Goal: Transaction & Acquisition: Purchase product/service

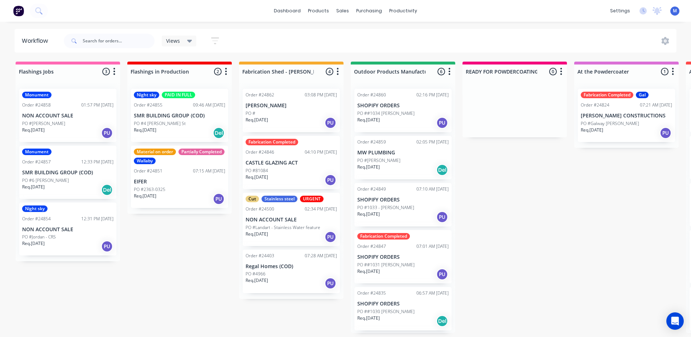
click at [63, 170] on p "SMR BUILDING GROUP (COD)" at bounding box center [67, 173] width 91 height 6
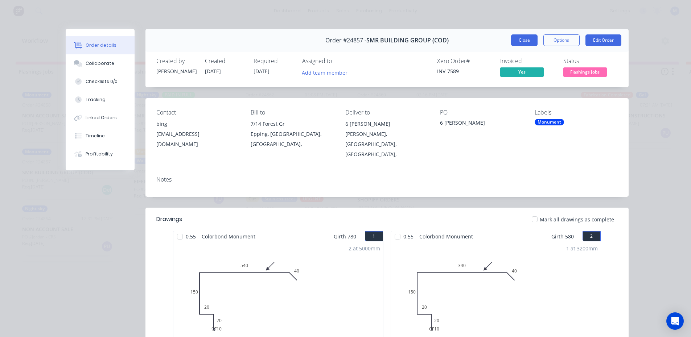
click at [515, 41] on button "Close" at bounding box center [524, 40] width 26 height 12
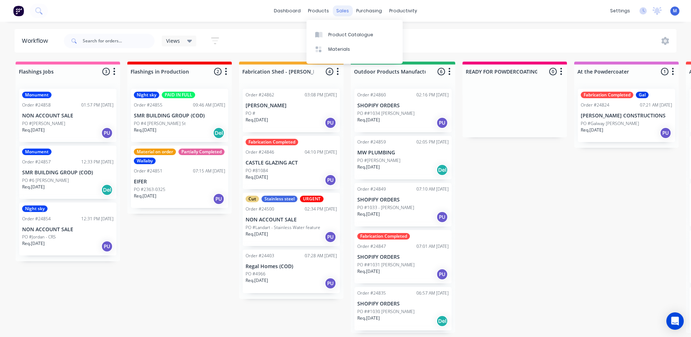
click at [343, 9] on div "sales" at bounding box center [343, 10] width 20 height 11
click at [344, 8] on div "sales" at bounding box center [343, 10] width 20 height 11
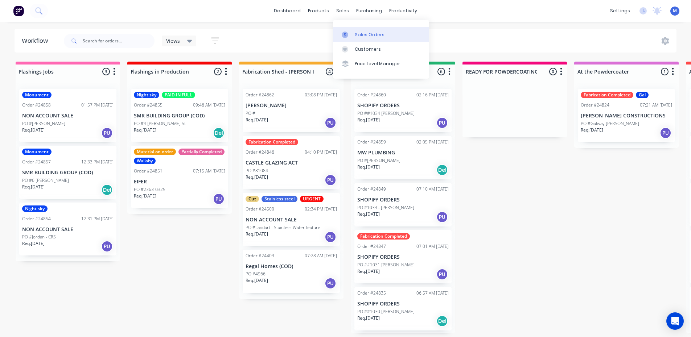
click at [367, 34] on div "Sales Orders" at bounding box center [370, 35] width 30 height 7
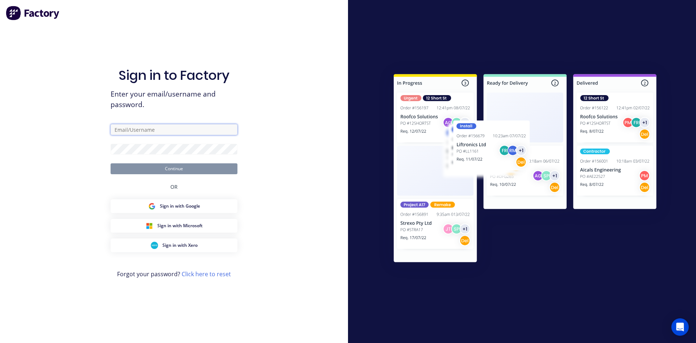
type input "[EMAIL_ADDRESS][DOMAIN_NAME]"
click at [193, 169] on button "Continue" at bounding box center [174, 168] width 127 height 11
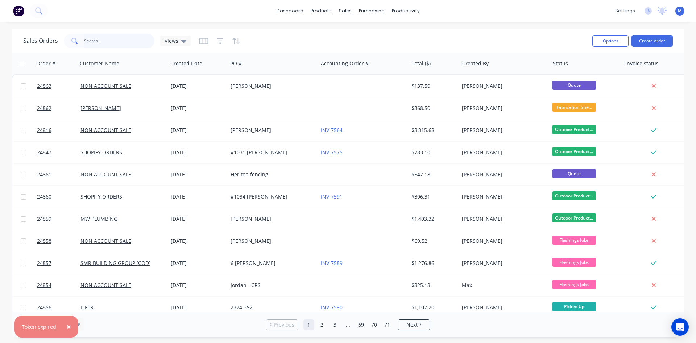
click at [110, 37] on input "text" at bounding box center [119, 41] width 71 height 15
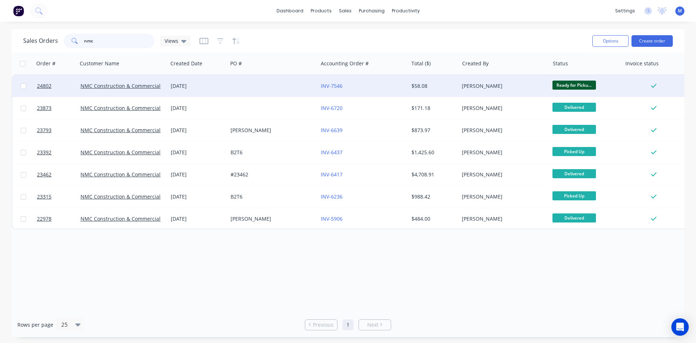
type input "nmc"
click at [372, 88] on div "INV-7546" at bounding box center [361, 85] width 81 height 7
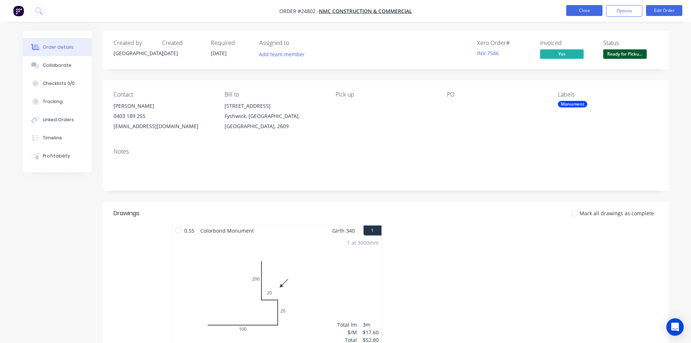
click at [587, 11] on button "Close" at bounding box center [584, 10] width 36 height 11
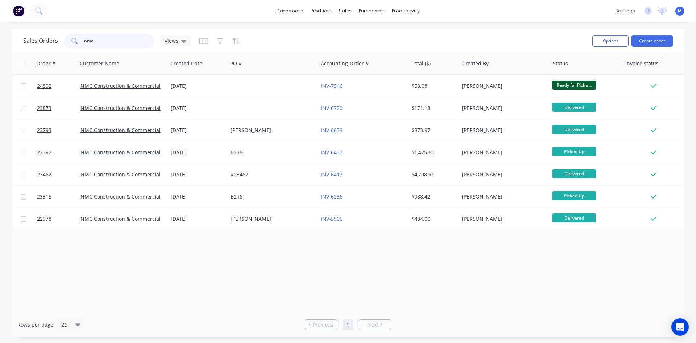
drag, startPoint x: 111, startPoint y: 39, endPoint x: 26, endPoint y: 45, distance: 85.1
click at [26, 45] on div "Sales Orders nmc Views" at bounding box center [107, 41] width 168 height 15
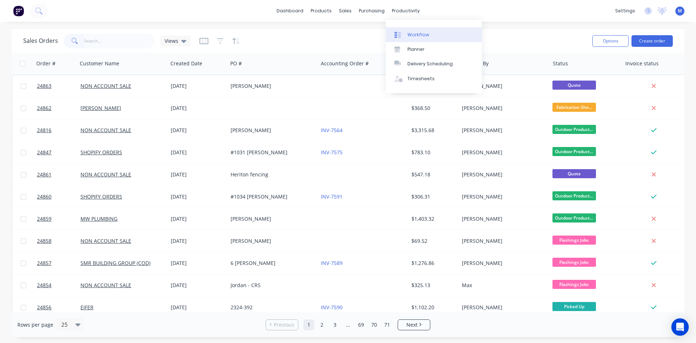
click at [427, 34] on div "Workflow" at bounding box center [419, 35] width 22 height 7
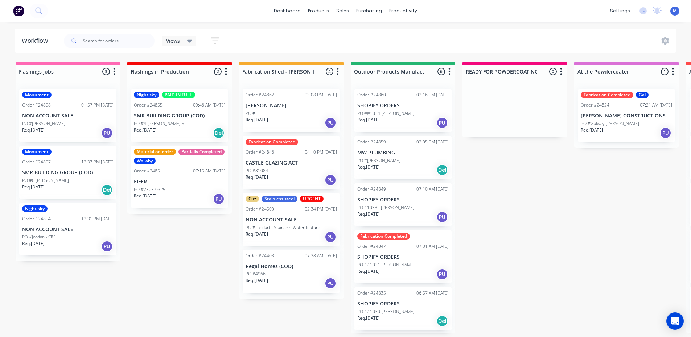
click at [62, 182] on p "PO #6 [PERSON_NAME]" at bounding box center [45, 180] width 47 height 7
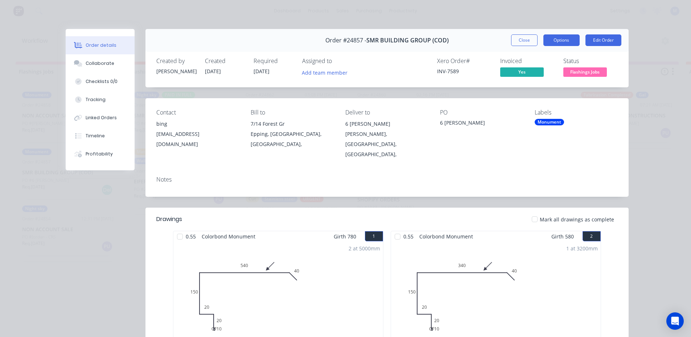
click at [552, 41] on button "Options" at bounding box center [561, 40] width 36 height 12
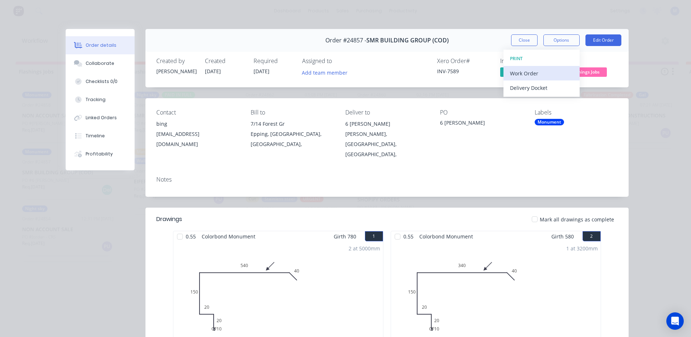
click at [542, 74] on div "Work Order" at bounding box center [541, 73] width 63 height 11
click at [539, 87] on div "Standard" at bounding box center [541, 88] width 63 height 11
click at [520, 43] on button "Close" at bounding box center [524, 40] width 26 height 12
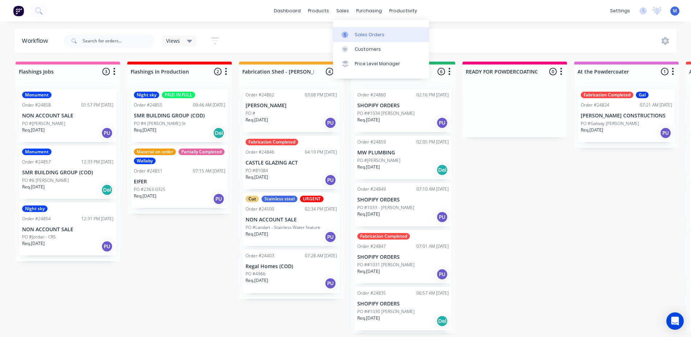
click at [361, 37] on div "Sales Orders" at bounding box center [370, 35] width 30 height 7
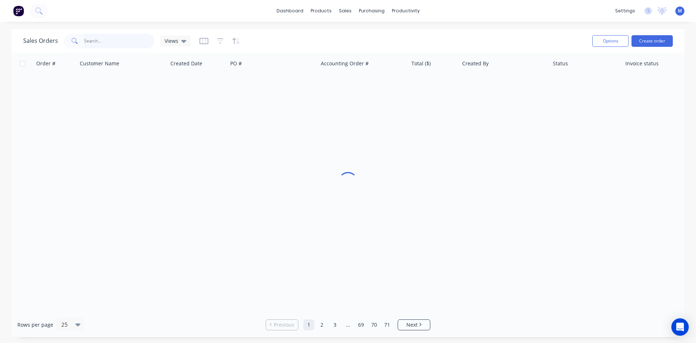
drag, startPoint x: 100, startPoint y: 38, endPoint x: 119, endPoint y: 32, distance: 19.5
click at [100, 38] on input "text" at bounding box center [119, 41] width 71 height 15
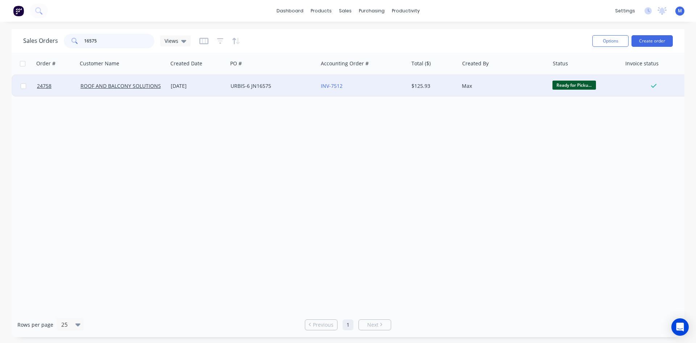
type input "16575"
click at [275, 85] on div "URBIS-6 JN16575" at bounding box center [271, 85] width 81 height 7
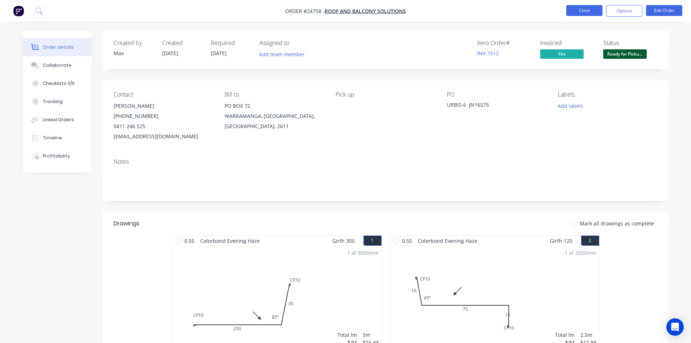
click at [578, 8] on button "Close" at bounding box center [584, 10] width 36 height 11
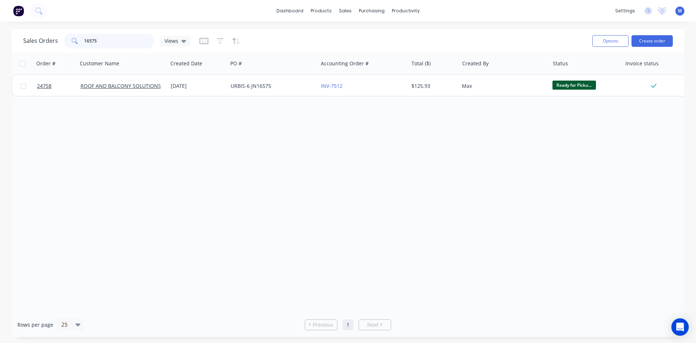
drag, startPoint x: 104, startPoint y: 40, endPoint x: 37, endPoint y: 40, distance: 67.1
click at [37, 40] on div "Sales Orders 16575 Views" at bounding box center [107, 41] width 168 height 15
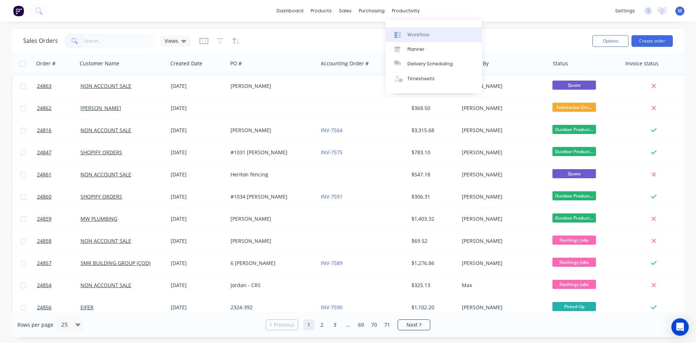
click at [428, 32] on link "Workflow" at bounding box center [434, 34] width 96 height 15
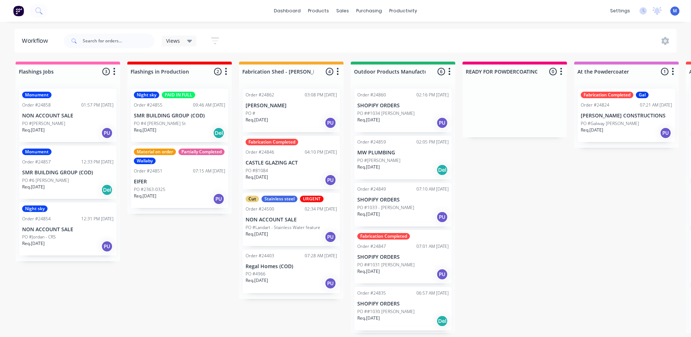
click at [82, 189] on div "Req. 08/09/25 Del" at bounding box center [67, 190] width 91 height 12
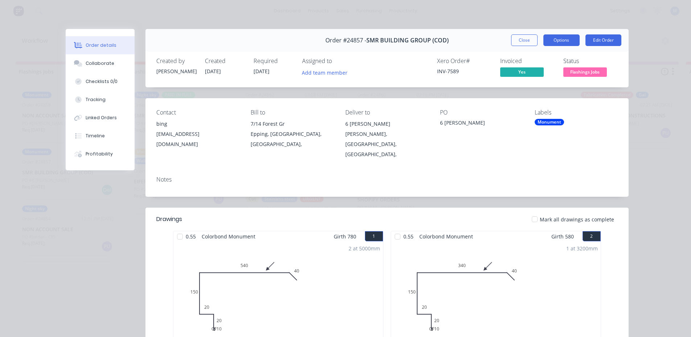
click at [562, 40] on button "Options" at bounding box center [561, 40] width 36 height 12
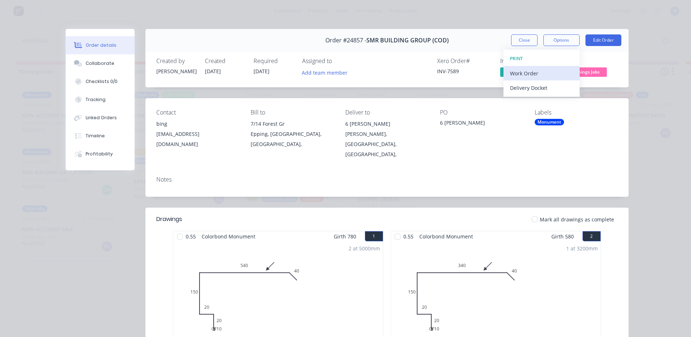
click at [544, 74] on div "Work Order" at bounding box center [541, 73] width 63 height 11
click at [542, 87] on div "Standard" at bounding box center [541, 88] width 63 height 11
click at [522, 40] on button "Close" at bounding box center [524, 40] width 26 height 12
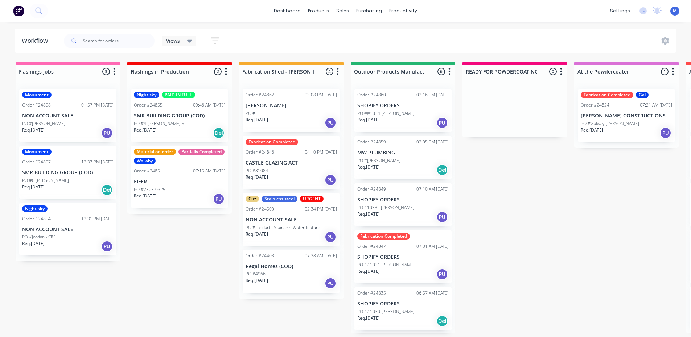
click at [73, 243] on div "Req. 08/09/25 PU" at bounding box center [67, 246] width 91 height 12
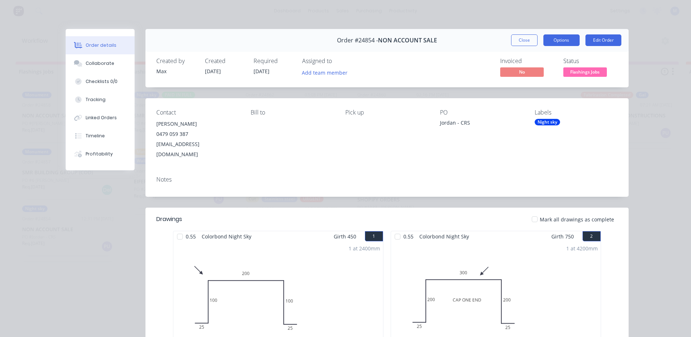
click at [562, 40] on button "Options" at bounding box center [561, 40] width 36 height 12
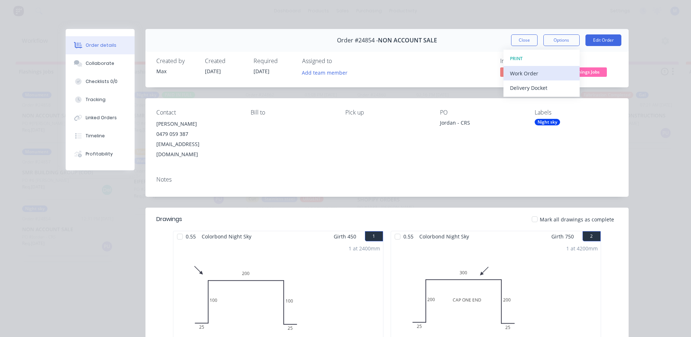
click at [542, 72] on div "Work Order" at bounding box center [541, 73] width 63 height 11
click at [544, 85] on div "Standard" at bounding box center [541, 88] width 63 height 11
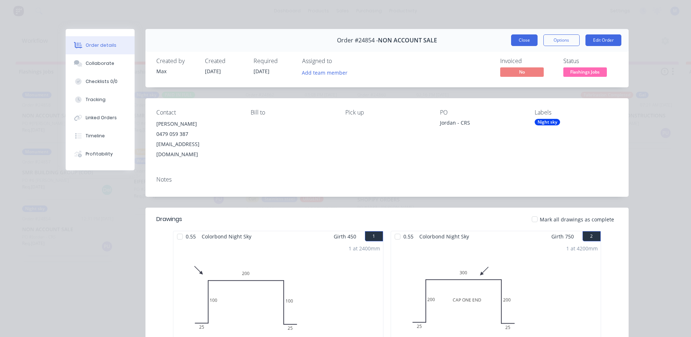
click at [519, 40] on button "Close" at bounding box center [524, 40] width 26 height 12
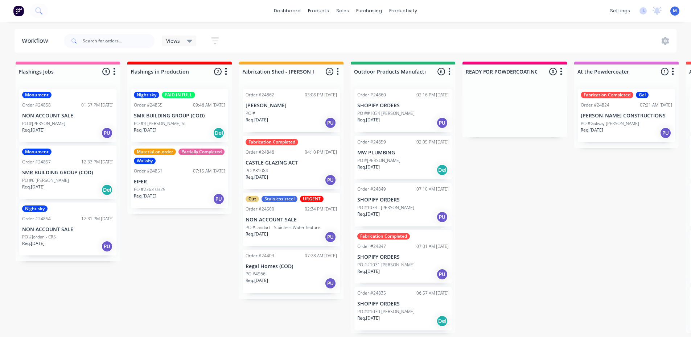
click at [81, 107] on div "01:57 PM [DATE]" at bounding box center [97, 105] width 32 height 7
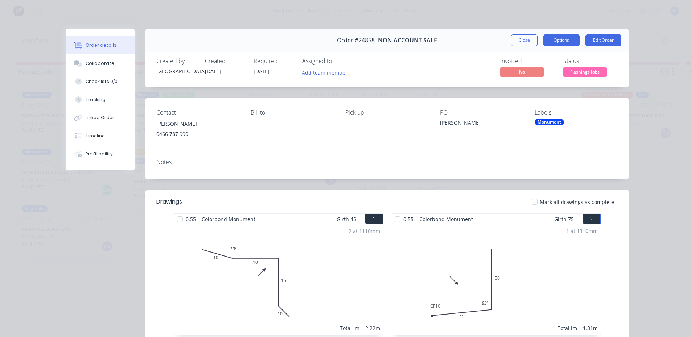
click at [567, 43] on button "Options" at bounding box center [561, 40] width 36 height 12
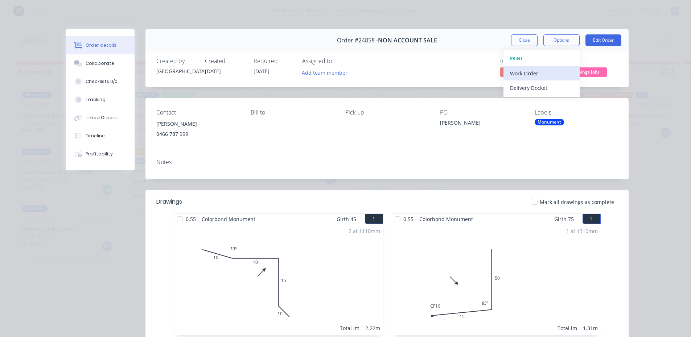
click at [541, 75] on div "Work Order" at bounding box center [541, 73] width 63 height 11
click at [538, 85] on div "Standard" at bounding box center [541, 88] width 63 height 11
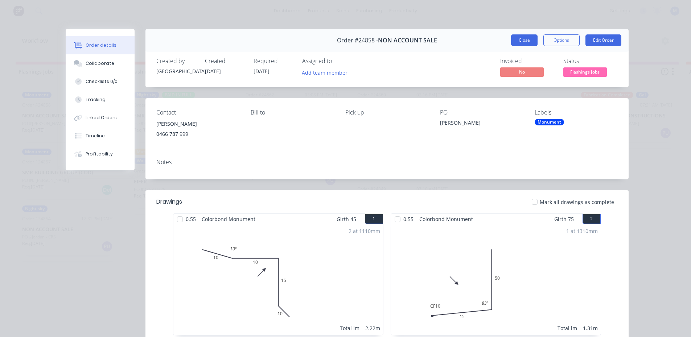
click at [524, 40] on button "Close" at bounding box center [524, 40] width 26 height 12
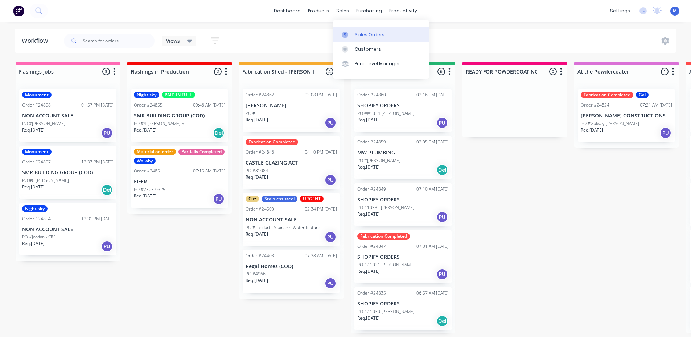
click at [373, 33] on div "Sales Orders" at bounding box center [370, 35] width 30 height 7
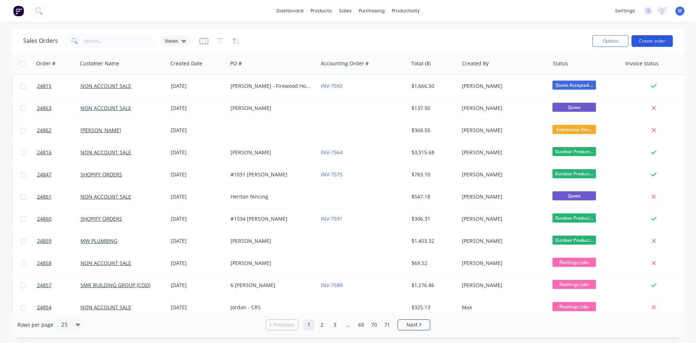
click at [657, 40] on button "Create order" at bounding box center [652, 41] width 41 height 12
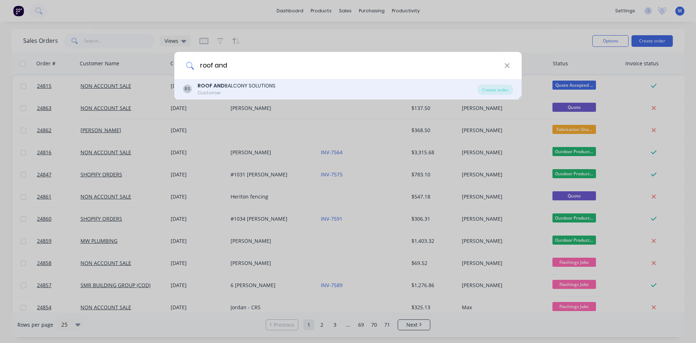
type input "roof and"
click at [263, 87] on div "ROOF AND BALCONY SOLUTIONS" at bounding box center [237, 86] width 78 height 8
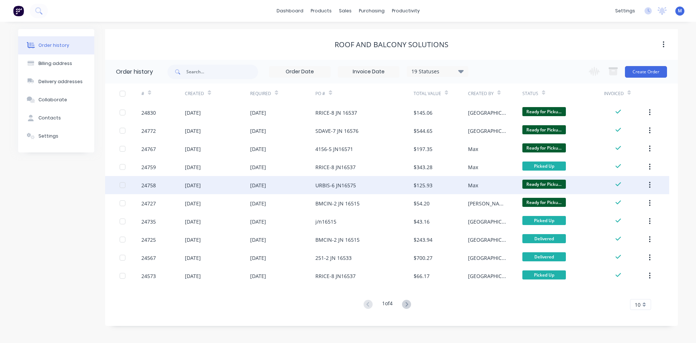
click at [366, 184] on div "URBIS-6 JN16575" at bounding box center [364, 185] width 98 height 18
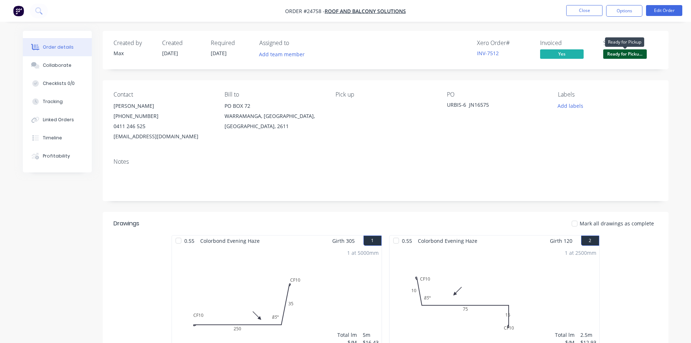
click at [624, 57] on span "Ready for Picku..." at bounding box center [625, 53] width 44 height 9
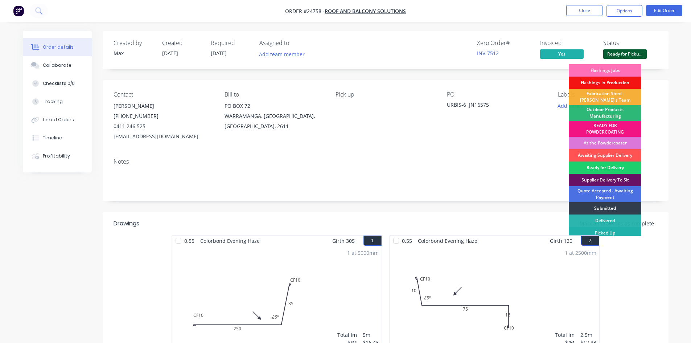
click at [608, 230] on div "Picked Up" at bounding box center [605, 233] width 73 height 12
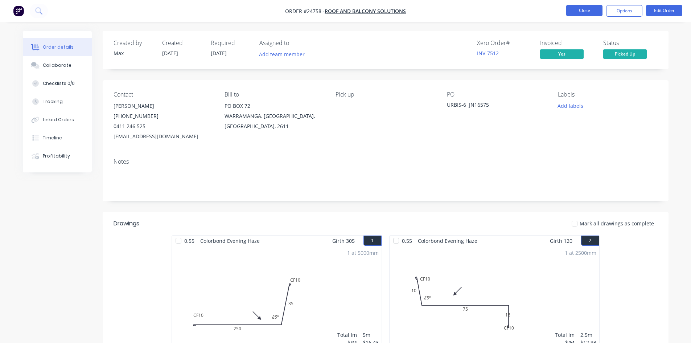
click at [575, 13] on button "Close" at bounding box center [584, 10] width 36 height 11
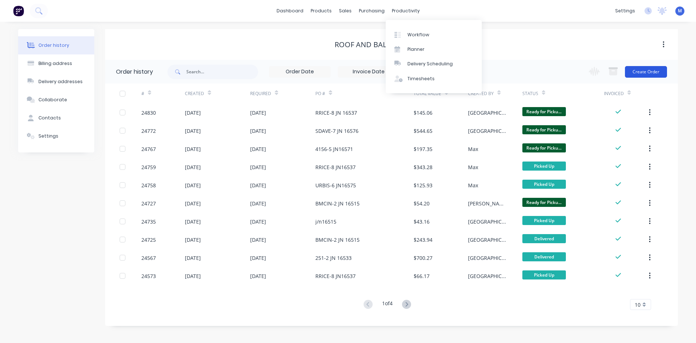
click at [639, 71] on button "Create Order" at bounding box center [646, 72] width 42 height 12
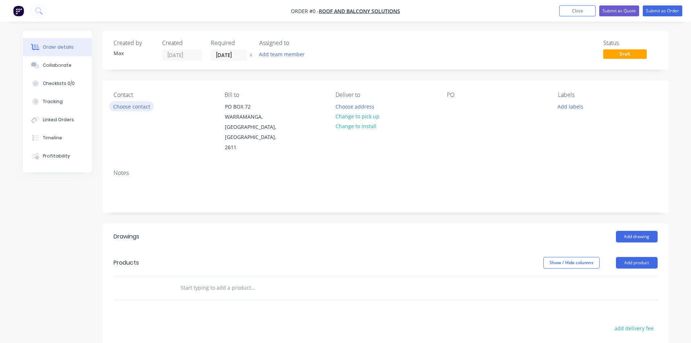
click at [136, 109] on button "Choose contact" at bounding box center [131, 106] width 45 height 10
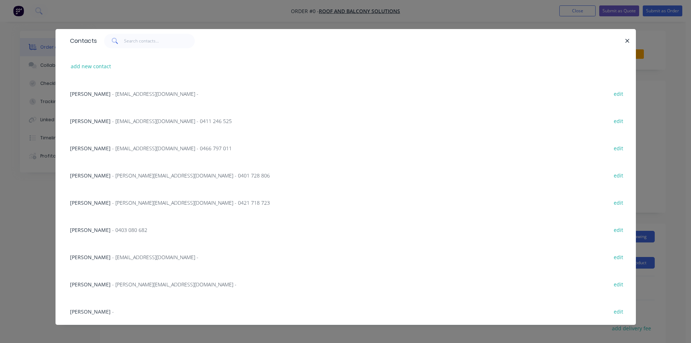
click at [101, 119] on span "[PERSON_NAME]" at bounding box center [90, 120] width 41 height 7
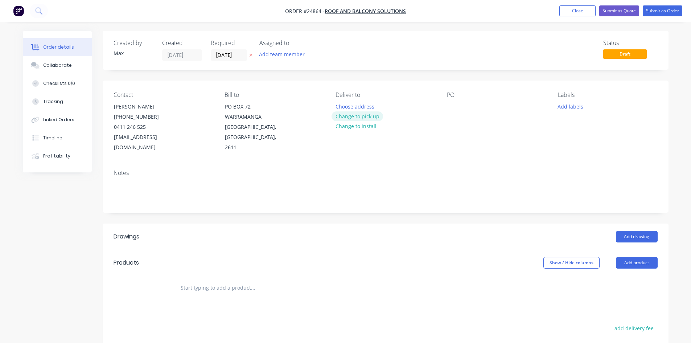
click at [358, 116] on button "Change to pick up" at bounding box center [356, 116] width 51 height 10
click at [449, 110] on div at bounding box center [453, 106] width 12 height 11
click at [414, 169] on div "Notes" at bounding box center [385, 172] width 544 height 7
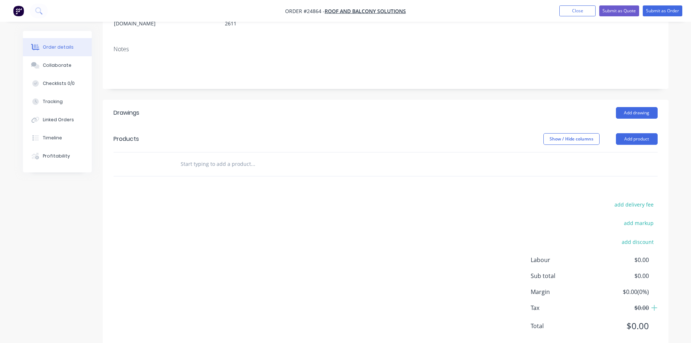
scroll to position [132, 0]
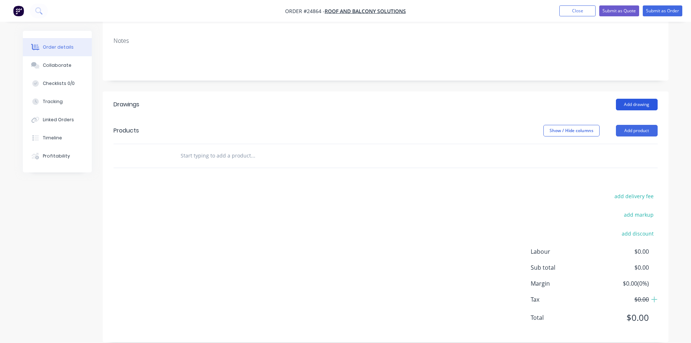
click at [639, 99] on button "Add drawing" at bounding box center [637, 105] width 42 height 12
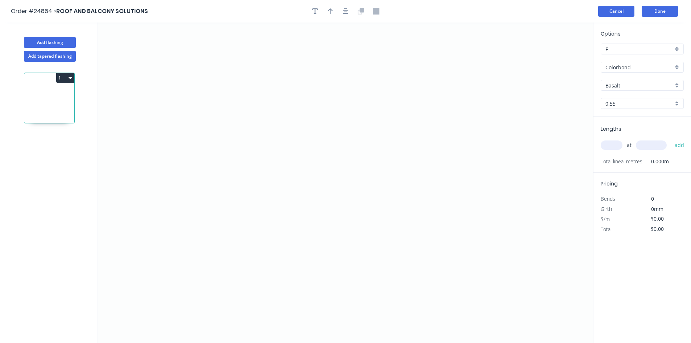
click at [619, 10] on button "Cancel" at bounding box center [616, 11] width 36 height 11
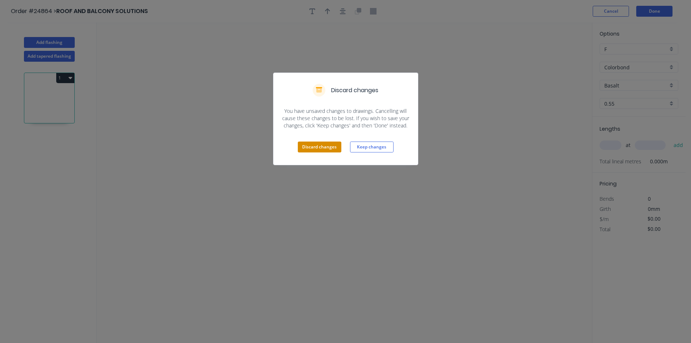
click at [310, 151] on button "Discard changes" at bounding box center [320, 146] width 44 height 11
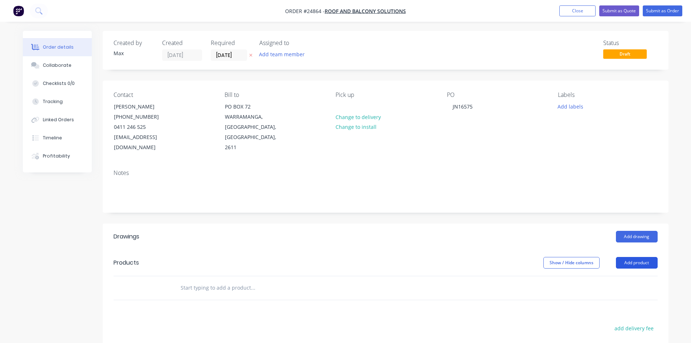
click at [641, 257] on button "Add product" at bounding box center [637, 263] width 42 height 12
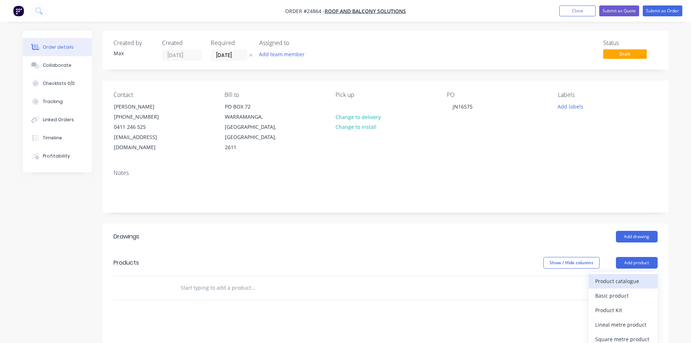
click at [633, 276] on div "Product catalogue" at bounding box center [623, 281] width 56 height 11
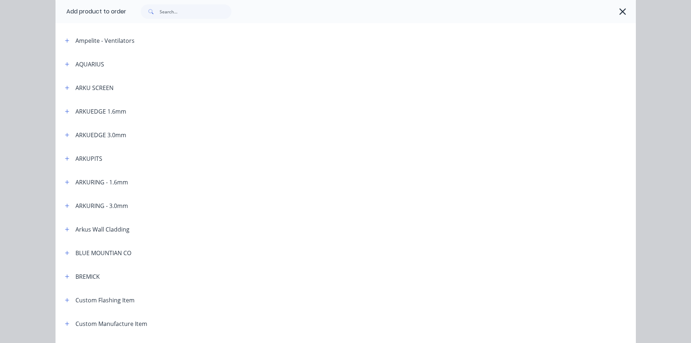
scroll to position [181, 0]
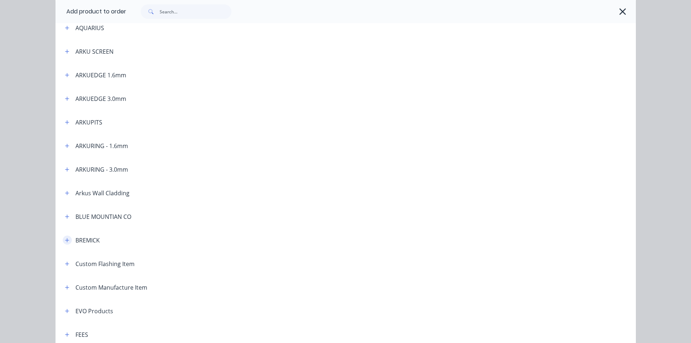
click at [66, 242] on icon "button" at bounding box center [67, 240] width 4 height 5
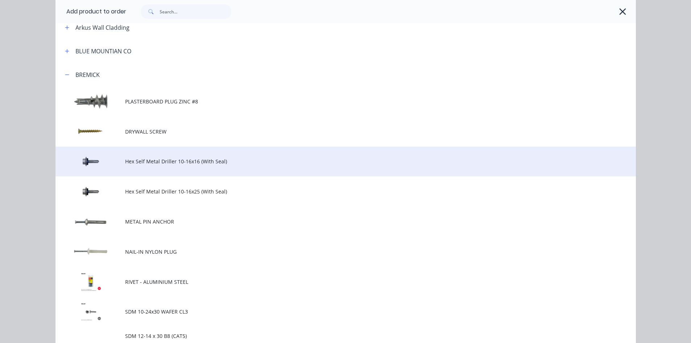
scroll to position [399, 0]
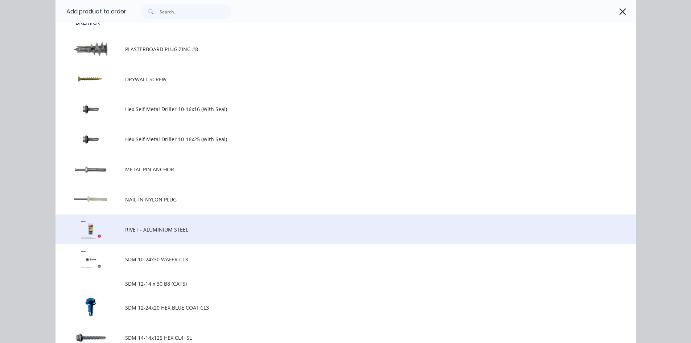
click at [185, 227] on span "RIVET - ALUMINIUM STEEL" at bounding box center [329, 230] width 408 height 8
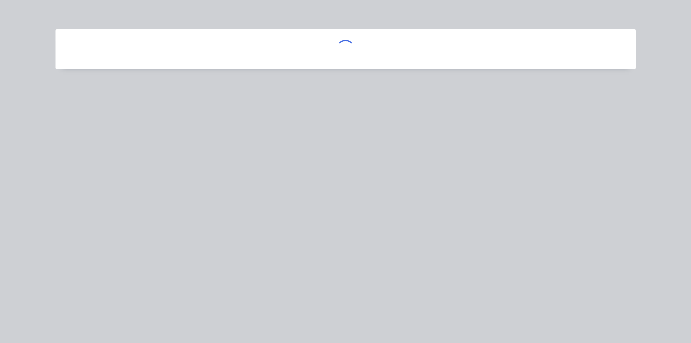
scroll to position [0, 0]
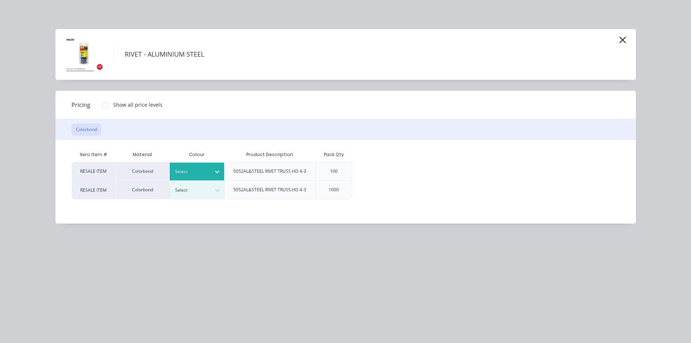
click at [209, 169] on div "Select" at bounding box center [190, 171] width 41 height 9
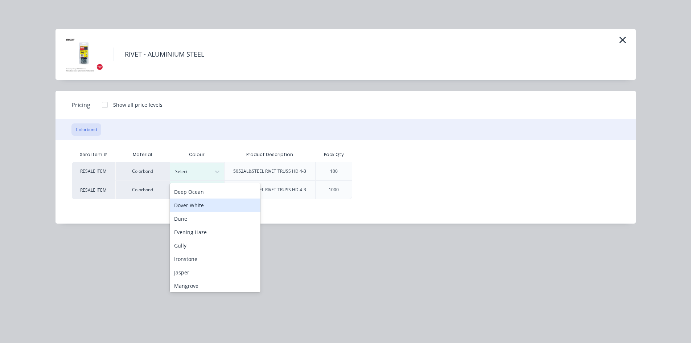
scroll to position [73, 0]
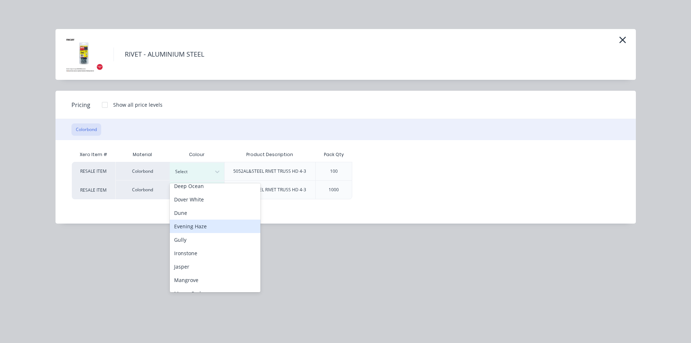
click at [201, 227] on div "Evening Haze" at bounding box center [215, 225] width 91 height 13
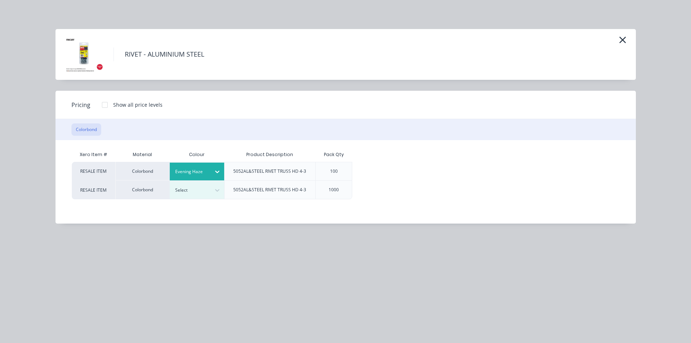
click at [105, 104] on div at bounding box center [105, 105] width 15 height 15
click at [367, 168] on div "$5.00" at bounding box center [376, 171] width 48 height 18
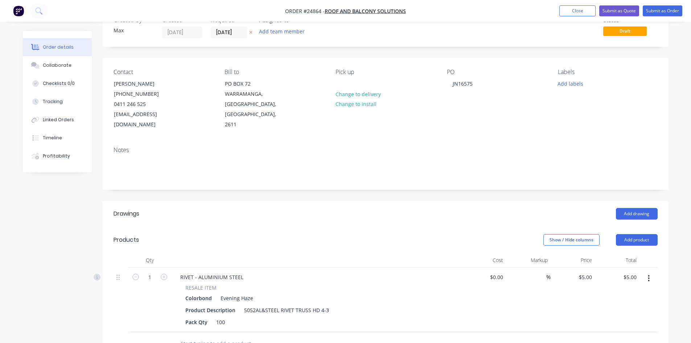
scroll to position [109, 0]
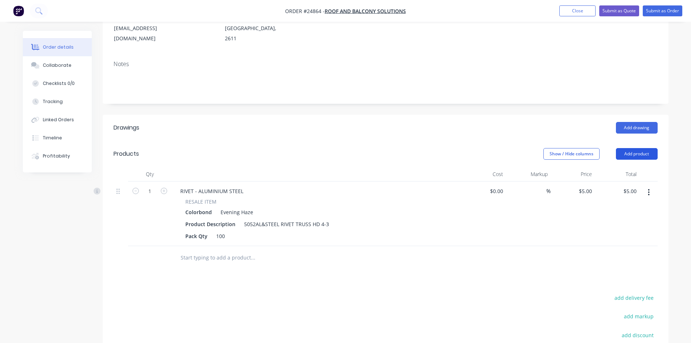
click at [637, 148] on button "Add product" at bounding box center [637, 154] width 42 height 12
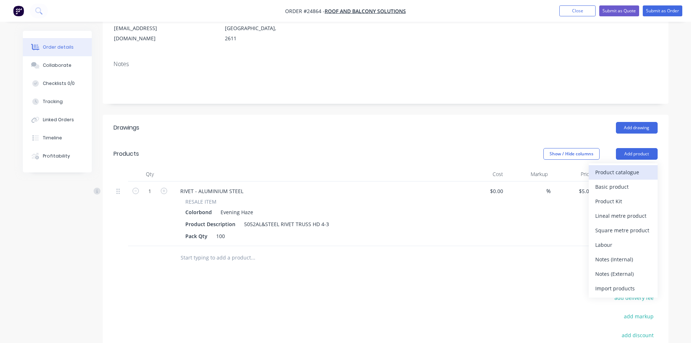
click at [614, 167] on div "Product catalogue" at bounding box center [623, 172] width 56 height 11
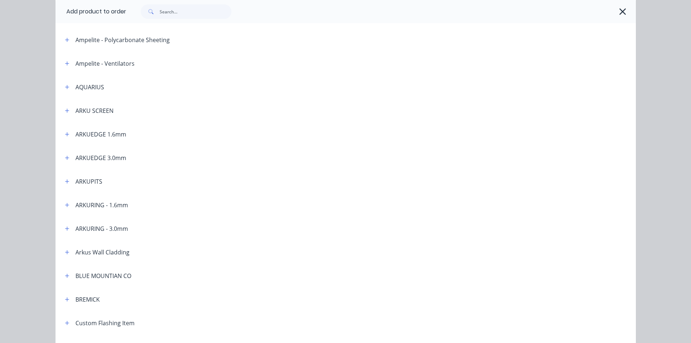
scroll to position [145, 0]
click at [66, 278] on icon "button" at bounding box center [67, 276] width 4 height 5
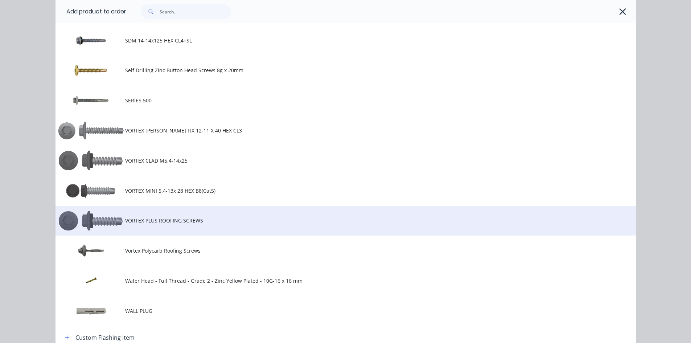
scroll to position [761, 0]
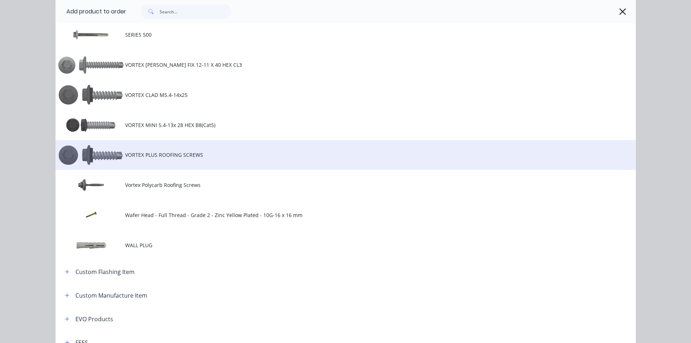
click at [174, 154] on span "VORTEX PLUS ROOFING SCREWS" at bounding box center [329, 155] width 408 height 8
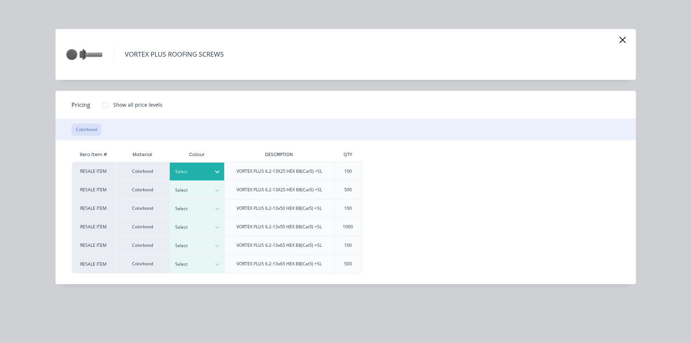
click at [195, 172] on div at bounding box center [191, 172] width 33 height 8
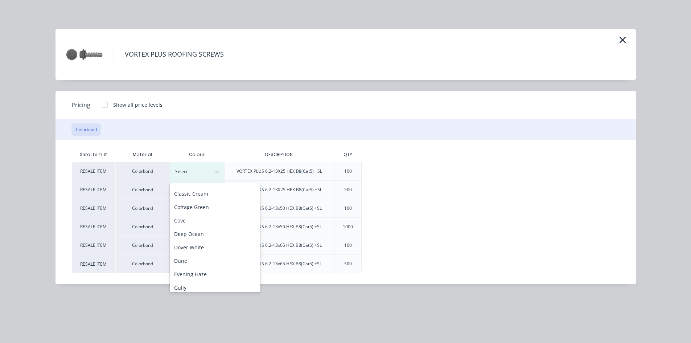
scroll to position [36, 0]
click at [205, 265] on div "Evening Haze" at bounding box center [215, 262] width 91 height 13
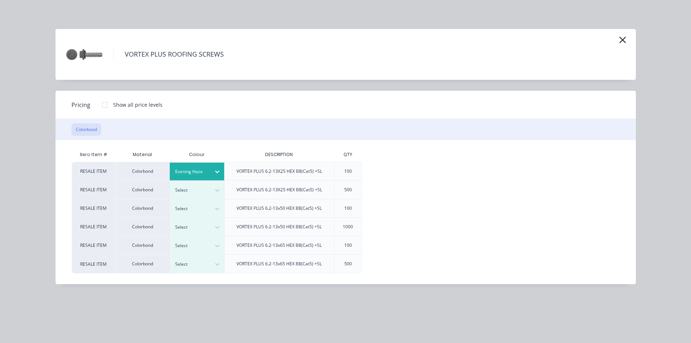
click at [105, 106] on div at bounding box center [105, 105] width 15 height 15
click at [393, 168] on div "$18.00" at bounding box center [386, 171] width 48 height 18
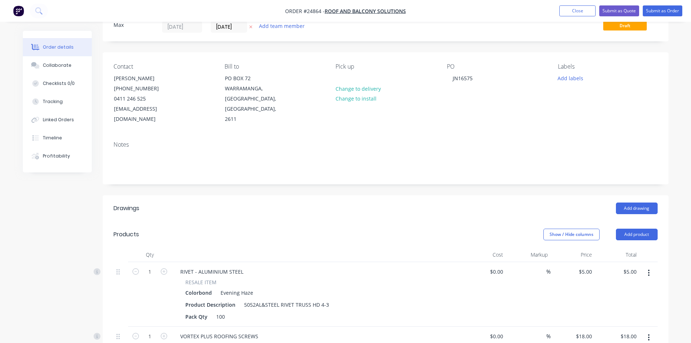
scroll to position [0, 0]
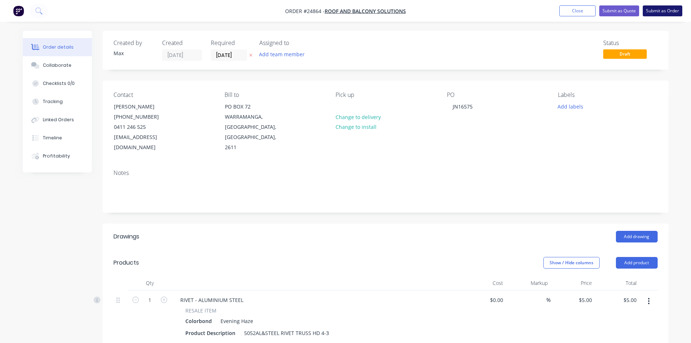
click at [657, 9] on button "Submit as Order" at bounding box center [663, 10] width 40 height 11
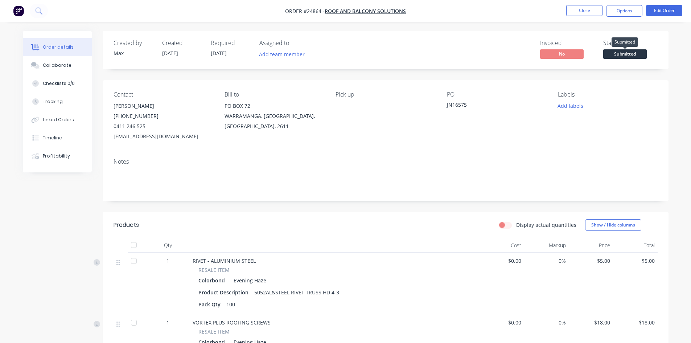
click at [635, 54] on span "Submitted" at bounding box center [625, 53] width 44 height 9
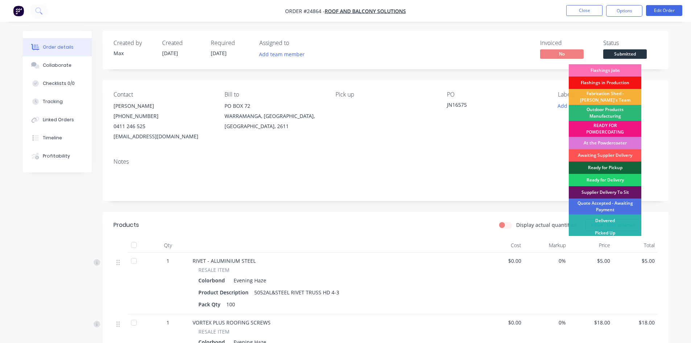
click at [598, 233] on div "Picked Up" at bounding box center [605, 233] width 73 height 12
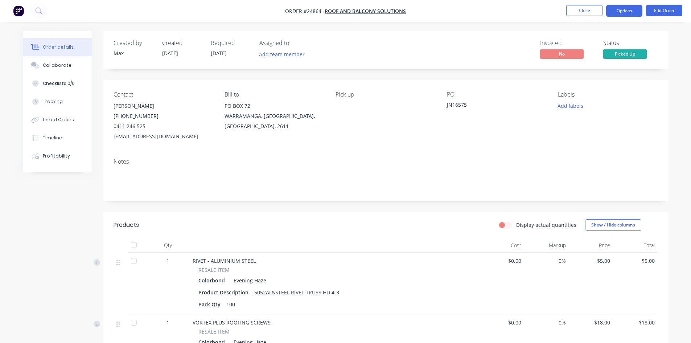
click at [619, 12] on button "Options" at bounding box center [624, 11] width 36 height 12
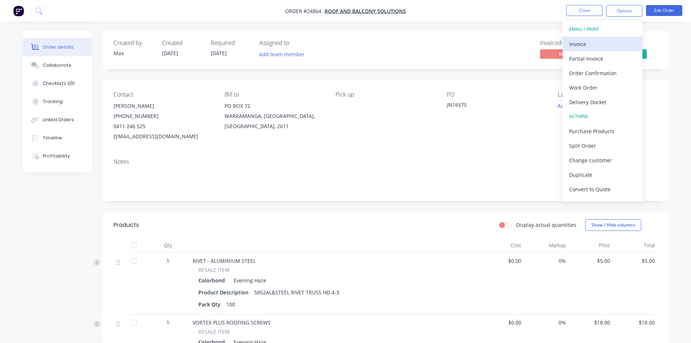
click at [585, 41] on div "Invoice" at bounding box center [602, 44] width 67 height 11
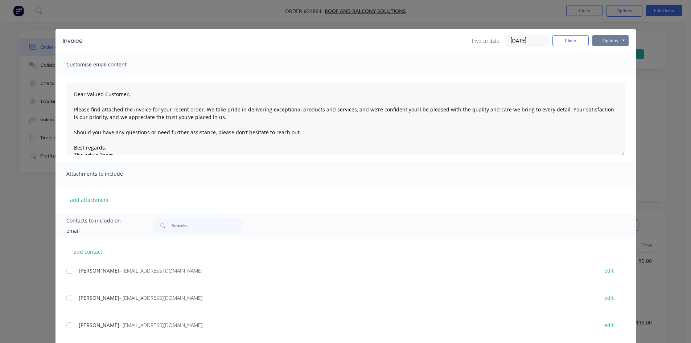
click at [617, 41] on button "Options" at bounding box center [610, 40] width 36 height 11
click at [622, 74] on button "Email" at bounding box center [615, 77] width 46 height 12
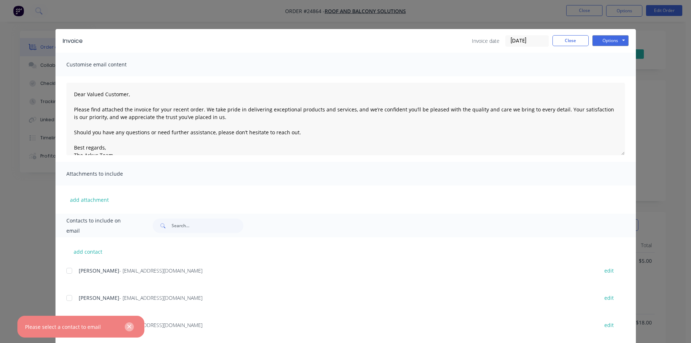
click at [129, 327] on icon "button" at bounding box center [129, 326] width 5 height 7
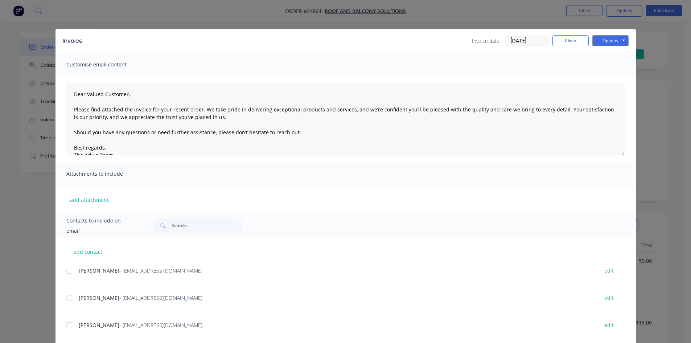
click at [66, 299] on div at bounding box center [69, 297] width 15 height 15
click at [607, 42] on button "Options" at bounding box center [610, 40] width 36 height 11
click at [620, 77] on button "Email" at bounding box center [615, 77] width 46 height 12
